Goal: Obtain resource: Download file/media

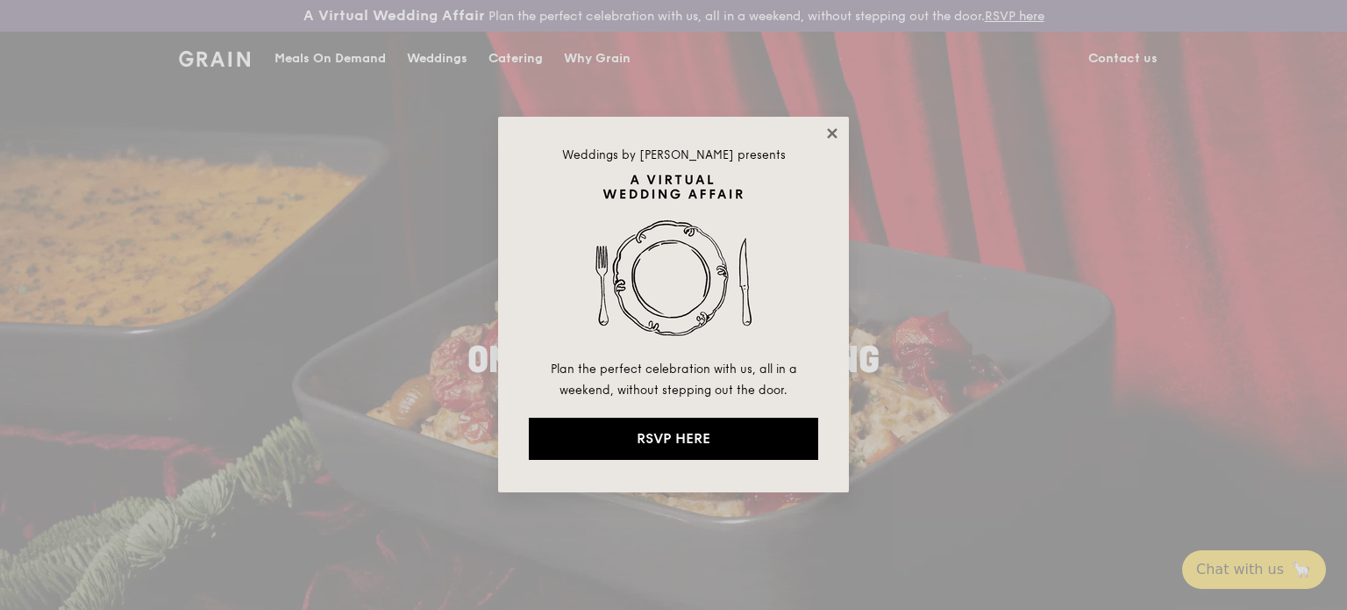
click at [835, 131] on icon at bounding box center [832, 133] width 10 height 10
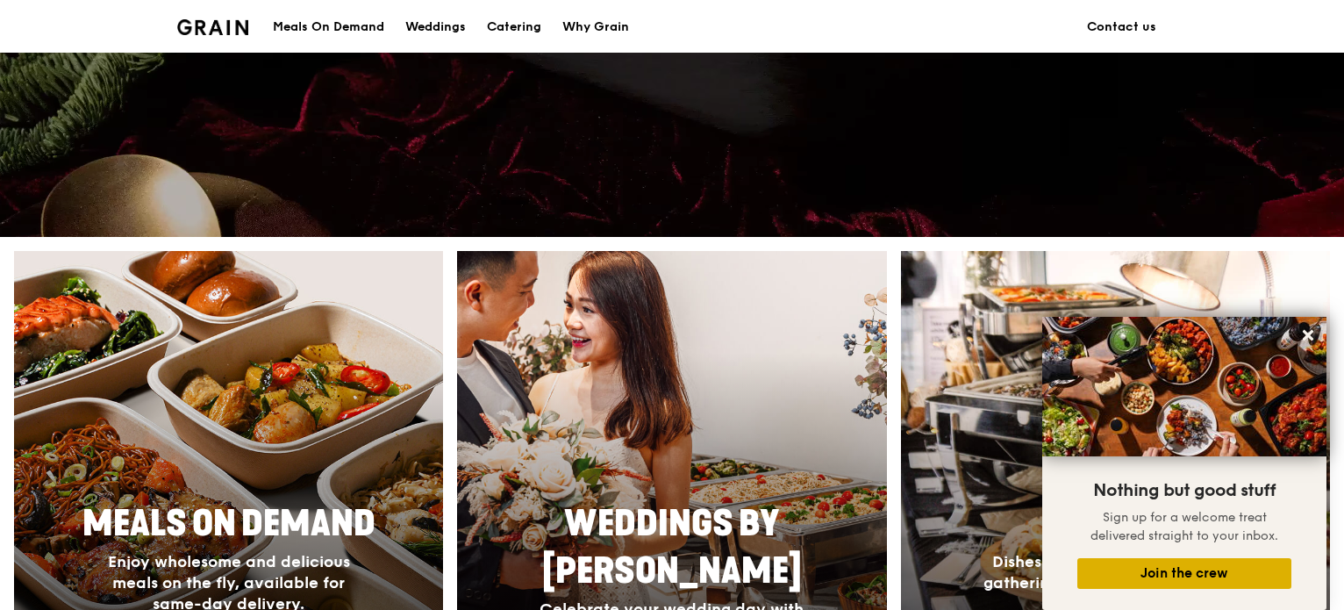
scroll to position [495, 0]
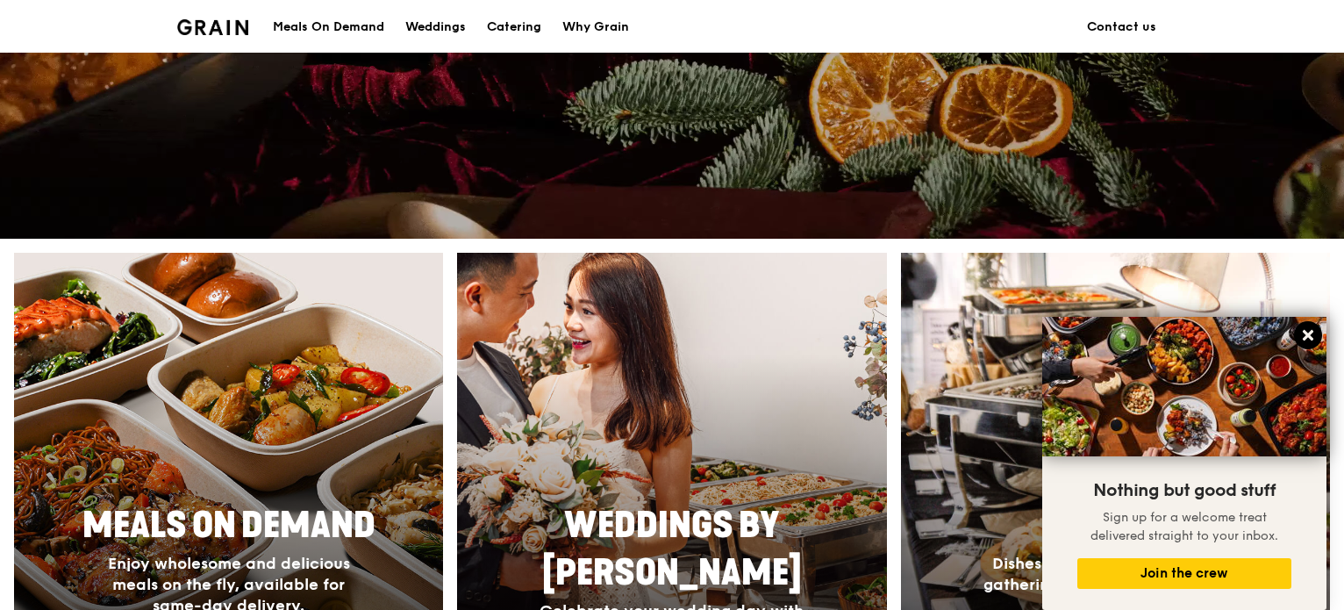
click at [1305, 326] on button at bounding box center [1308, 335] width 28 height 28
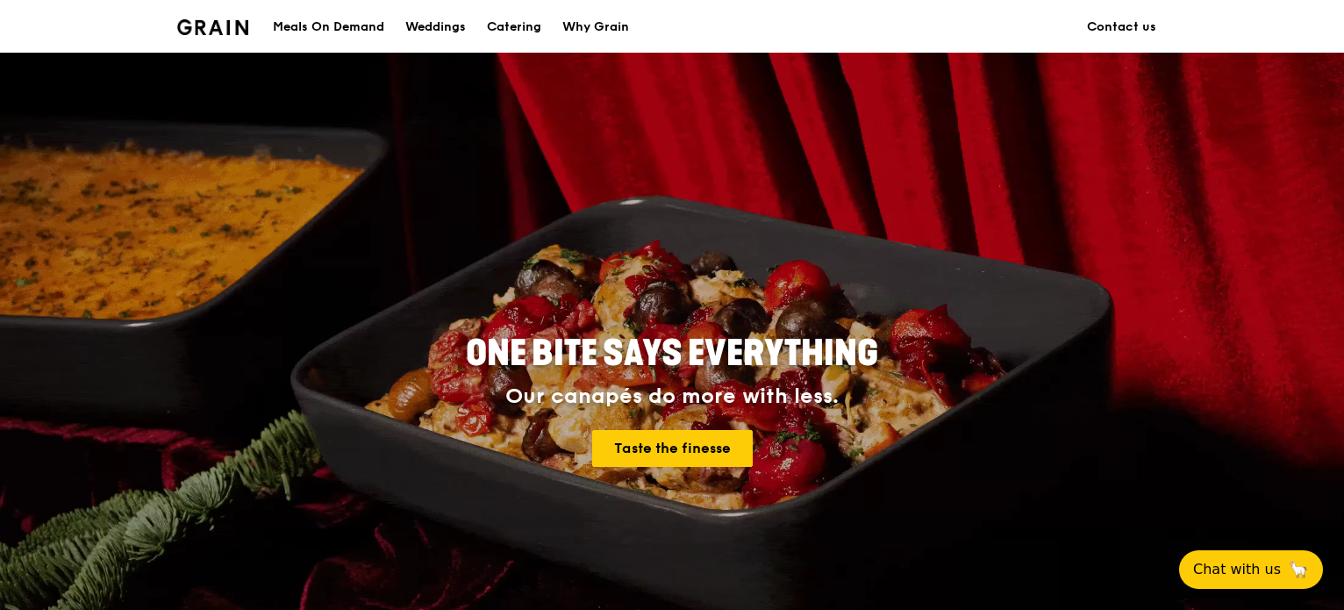
scroll to position [0, 0]
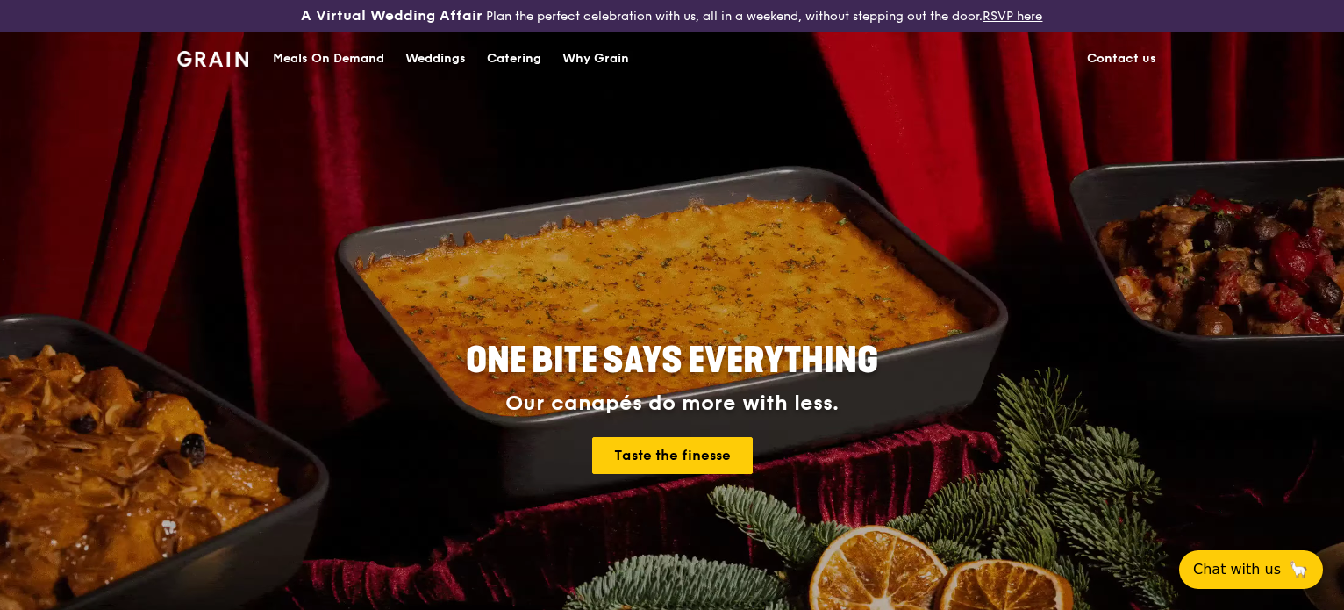
click at [505, 59] on div "Catering" at bounding box center [514, 58] width 54 height 53
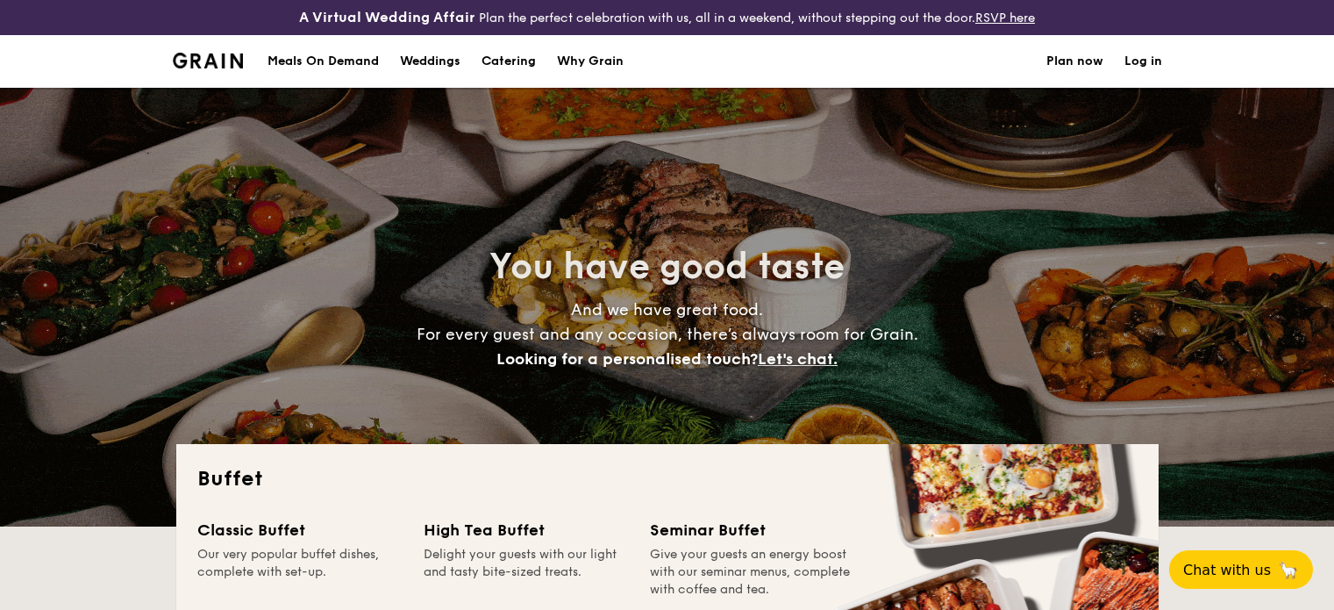
select select
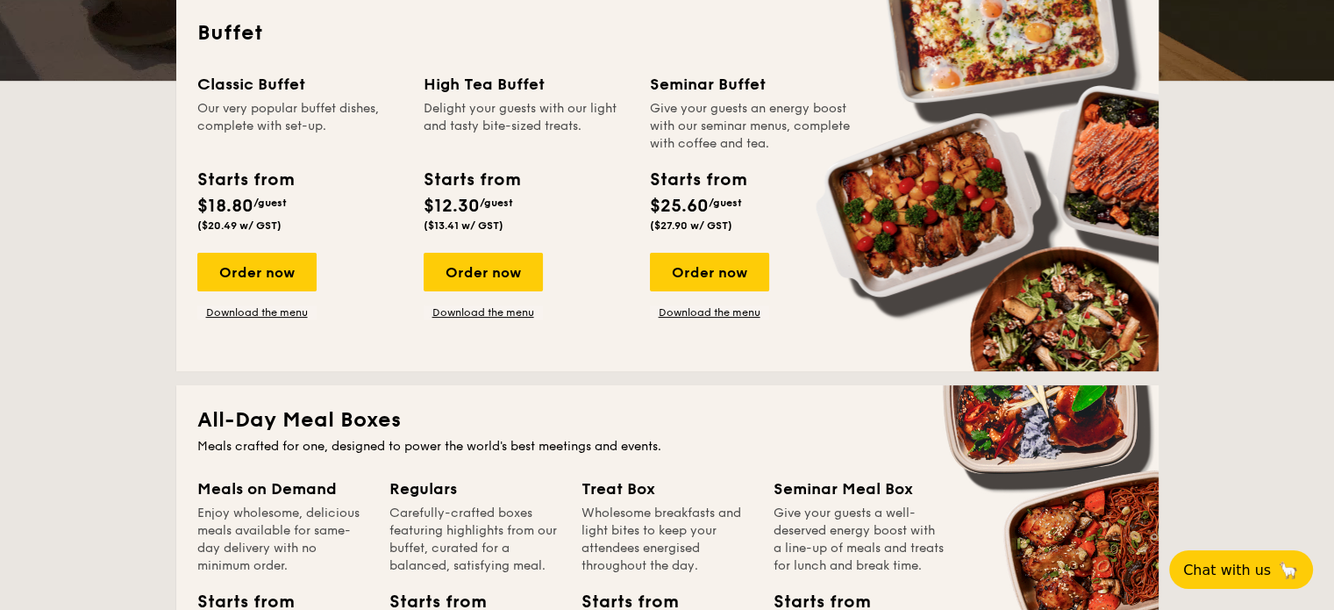
scroll to position [351, 0]
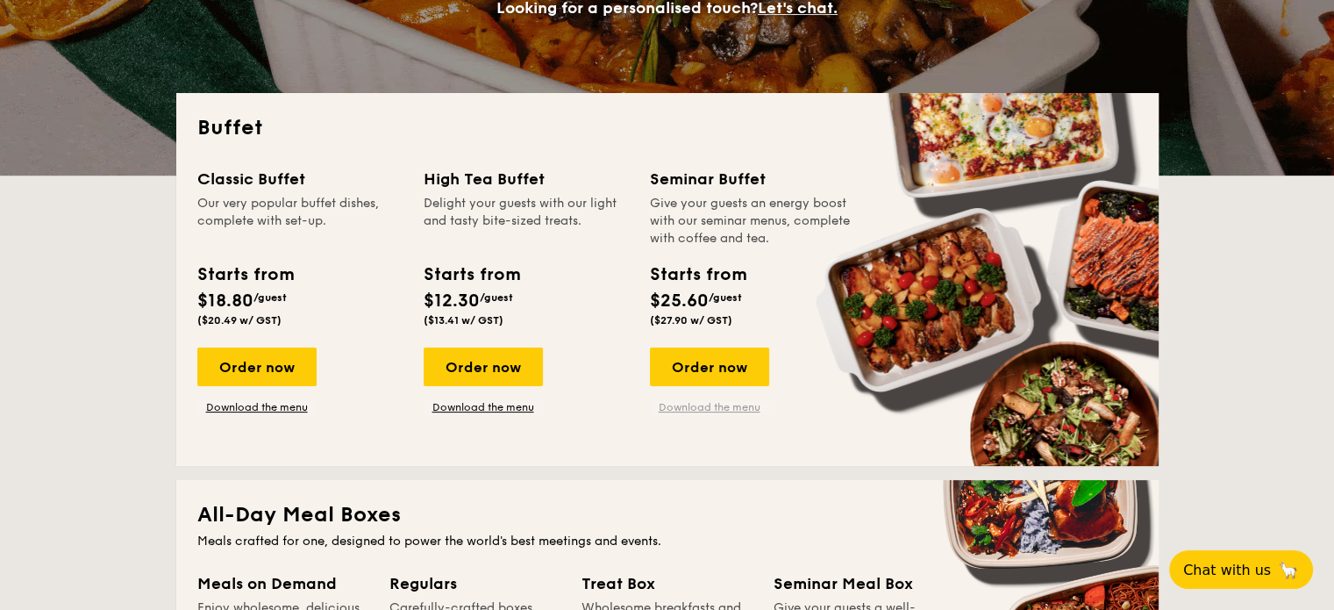
click at [691, 402] on link "Download the menu" at bounding box center [709, 407] width 119 height 14
